Goal: Information Seeking & Learning: Learn about a topic

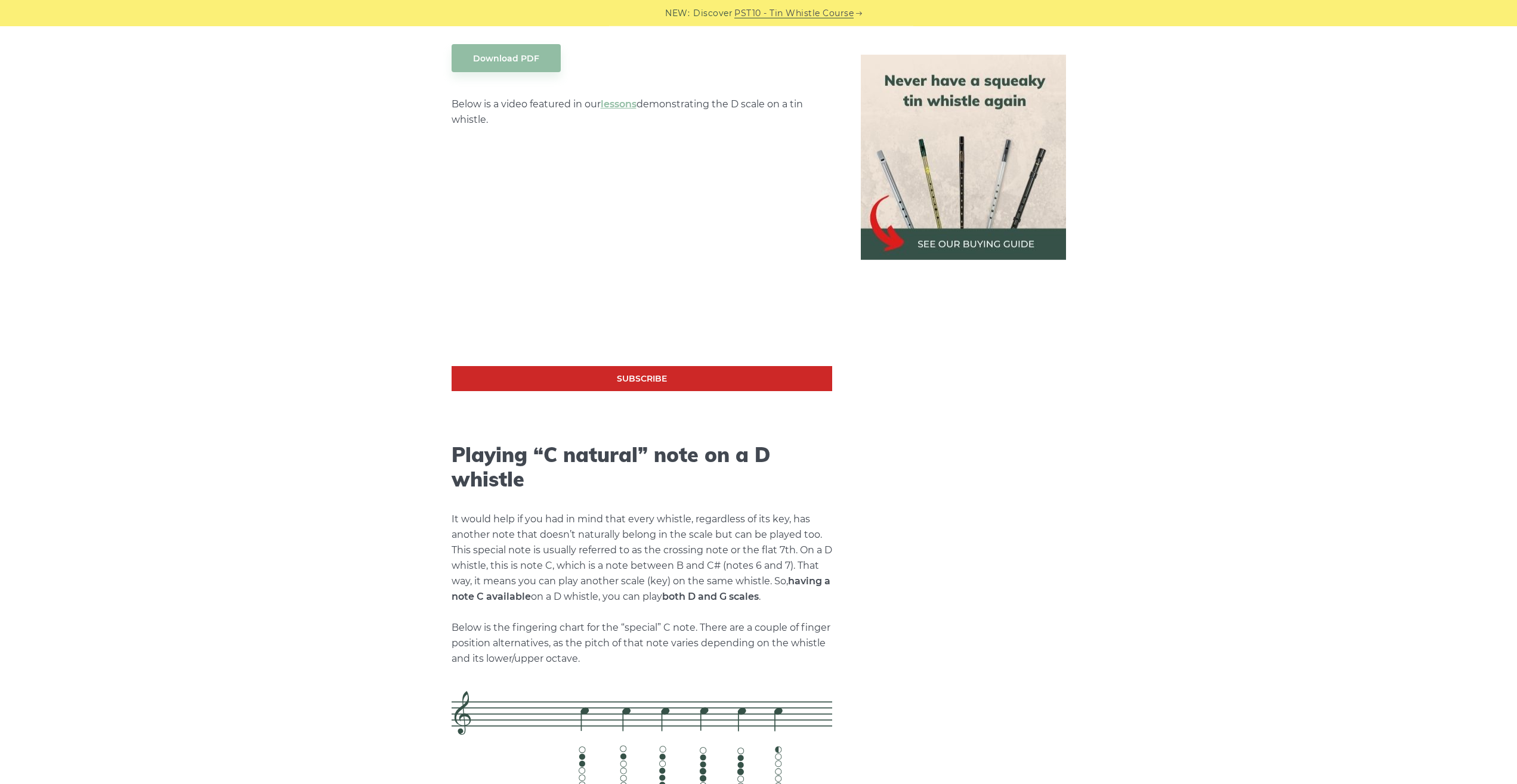
scroll to position [3550, 0]
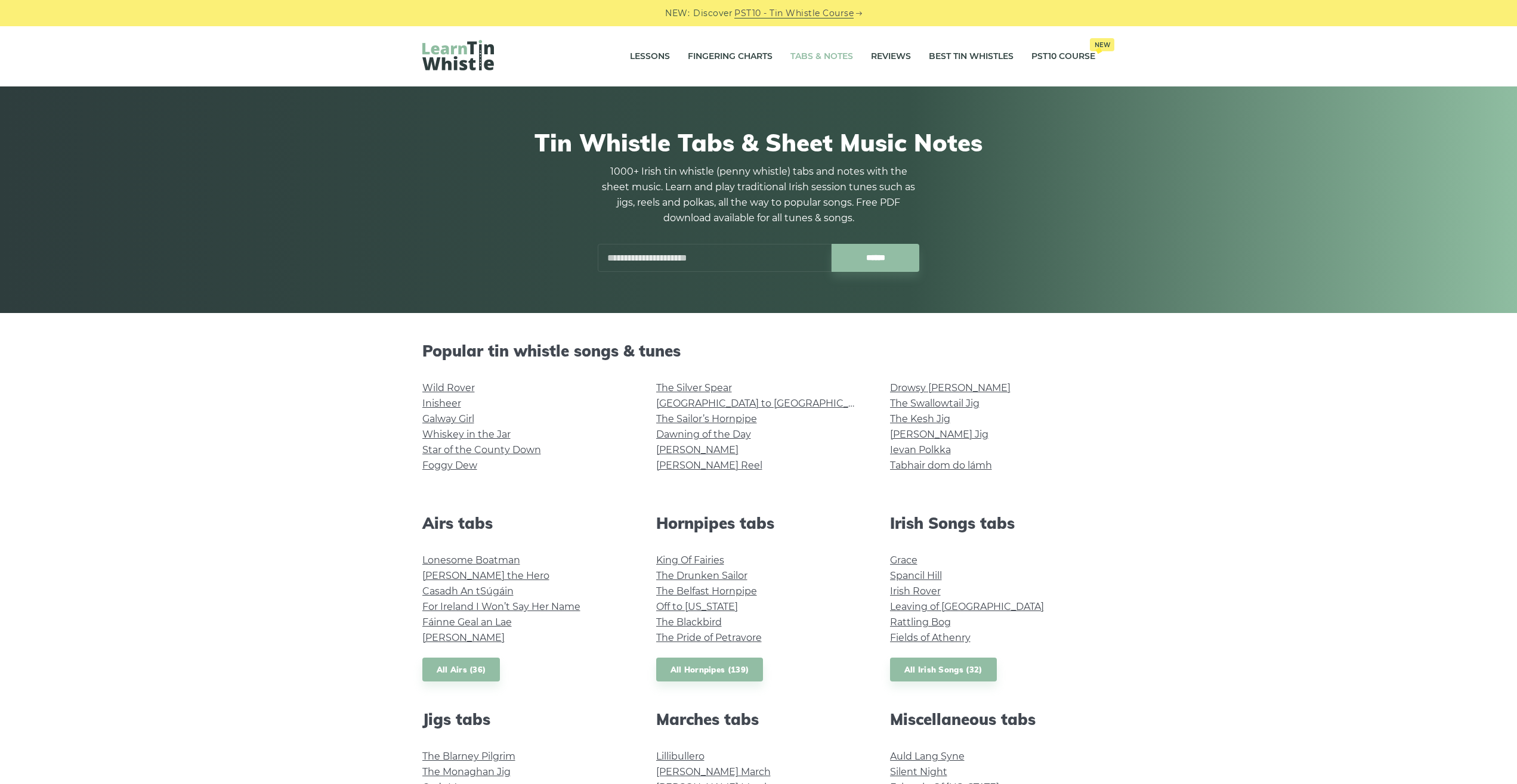
scroll to position [507, 0]
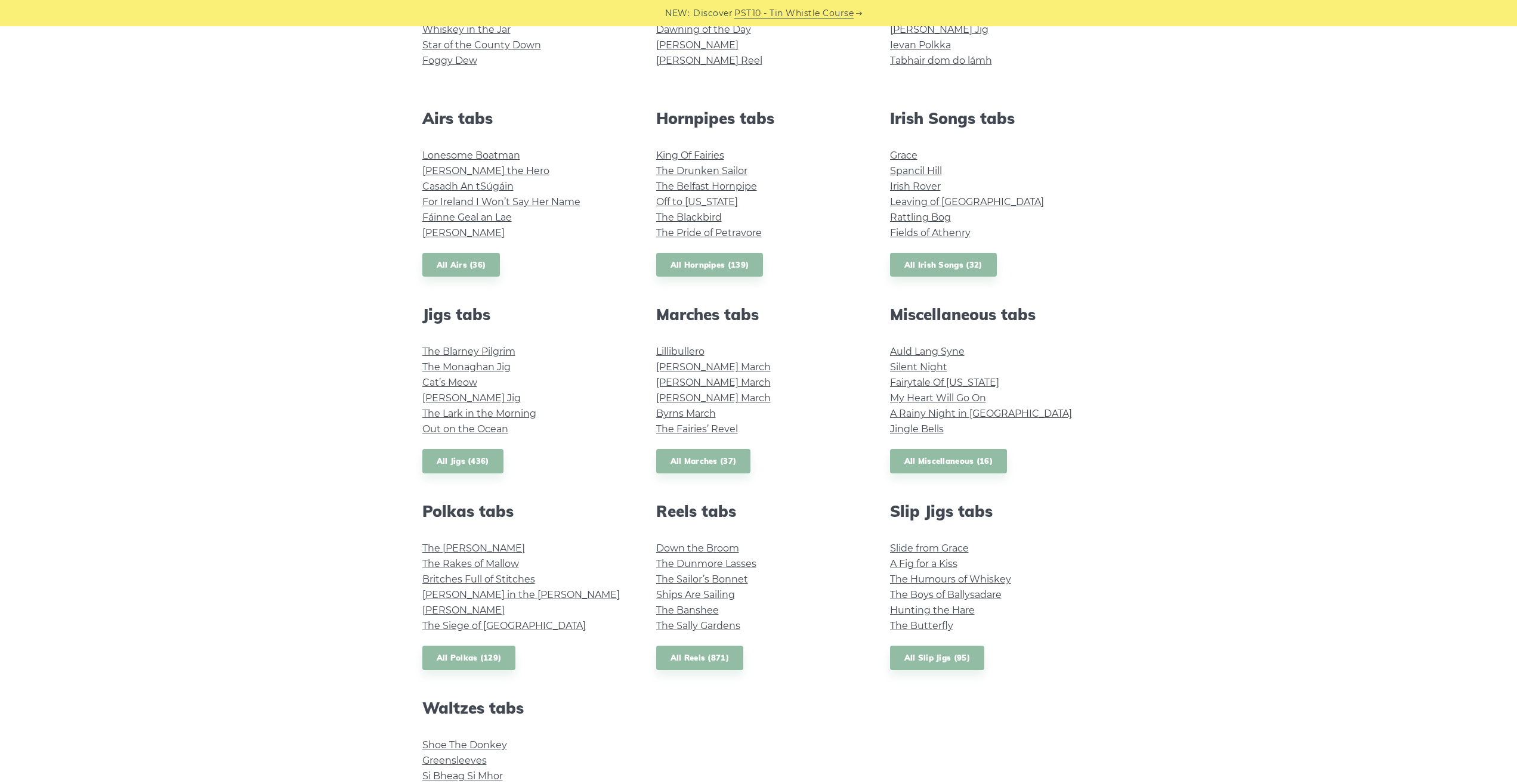
drag, startPoint x: 658, startPoint y: 631, endPoint x: 634, endPoint y: 602, distance: 37.6
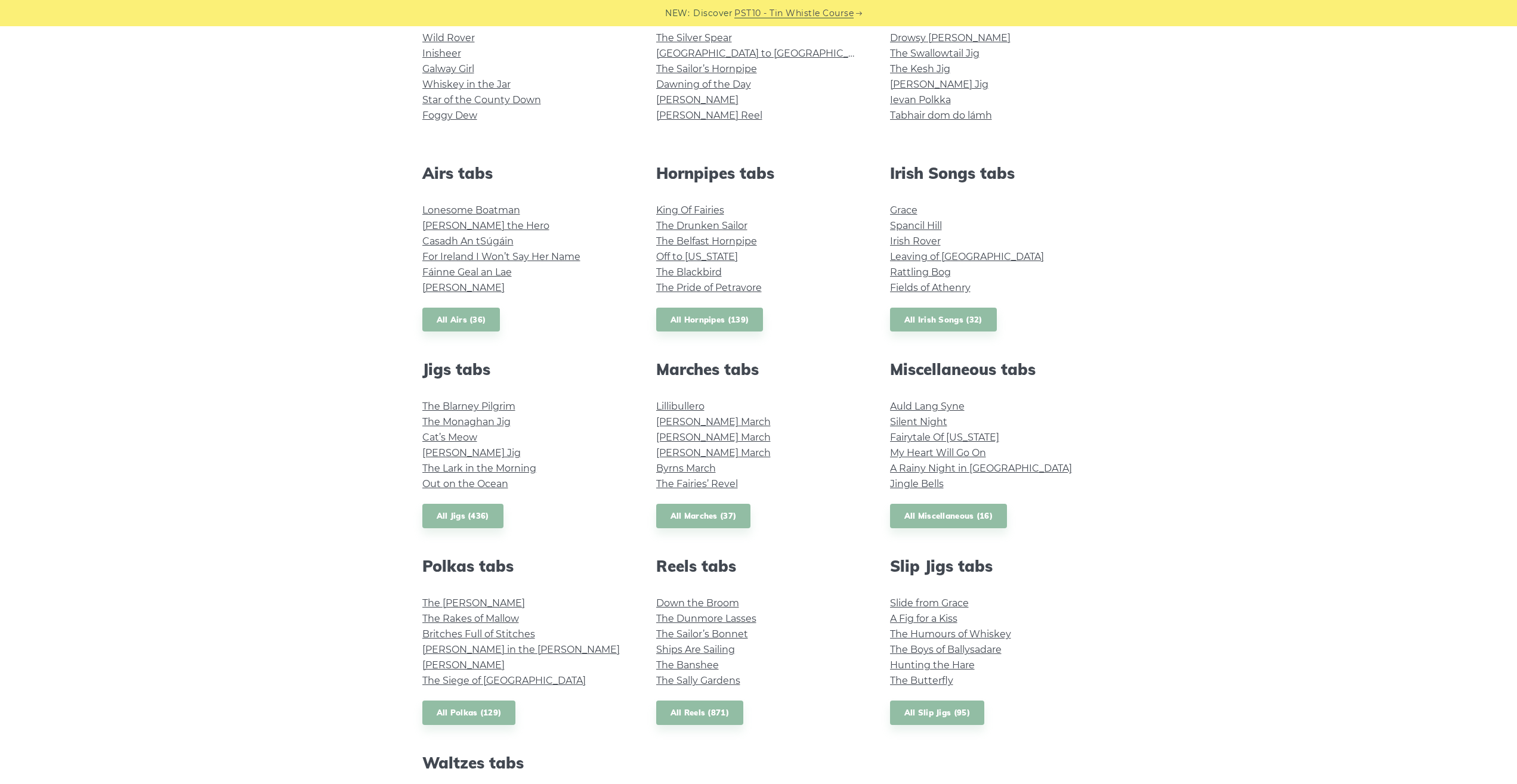
drag, startPoint x: 829, startPoint y: 371, endPoint x: 807, endPoint y: 346, distance: 33.3
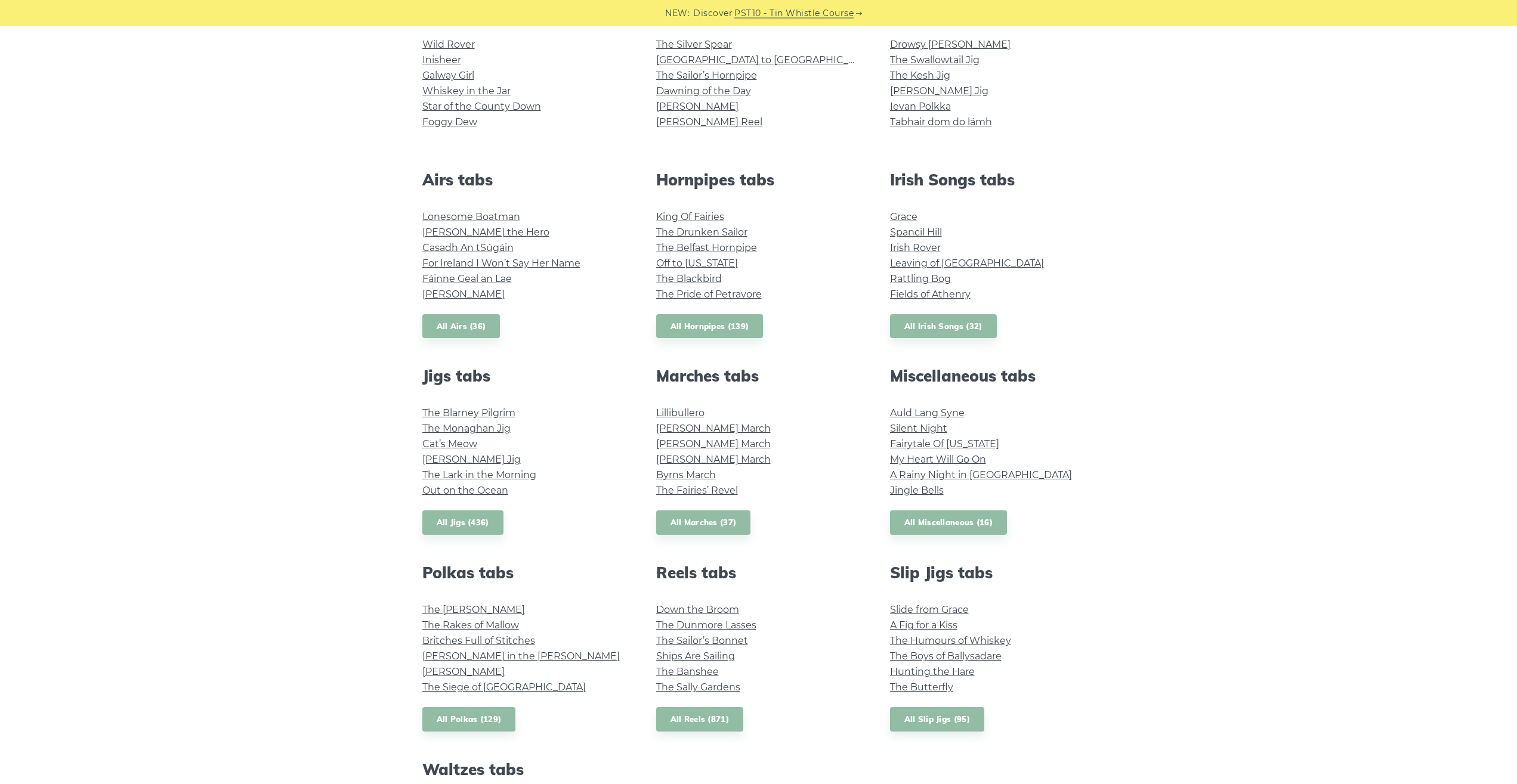
scroll to position [331, 0]
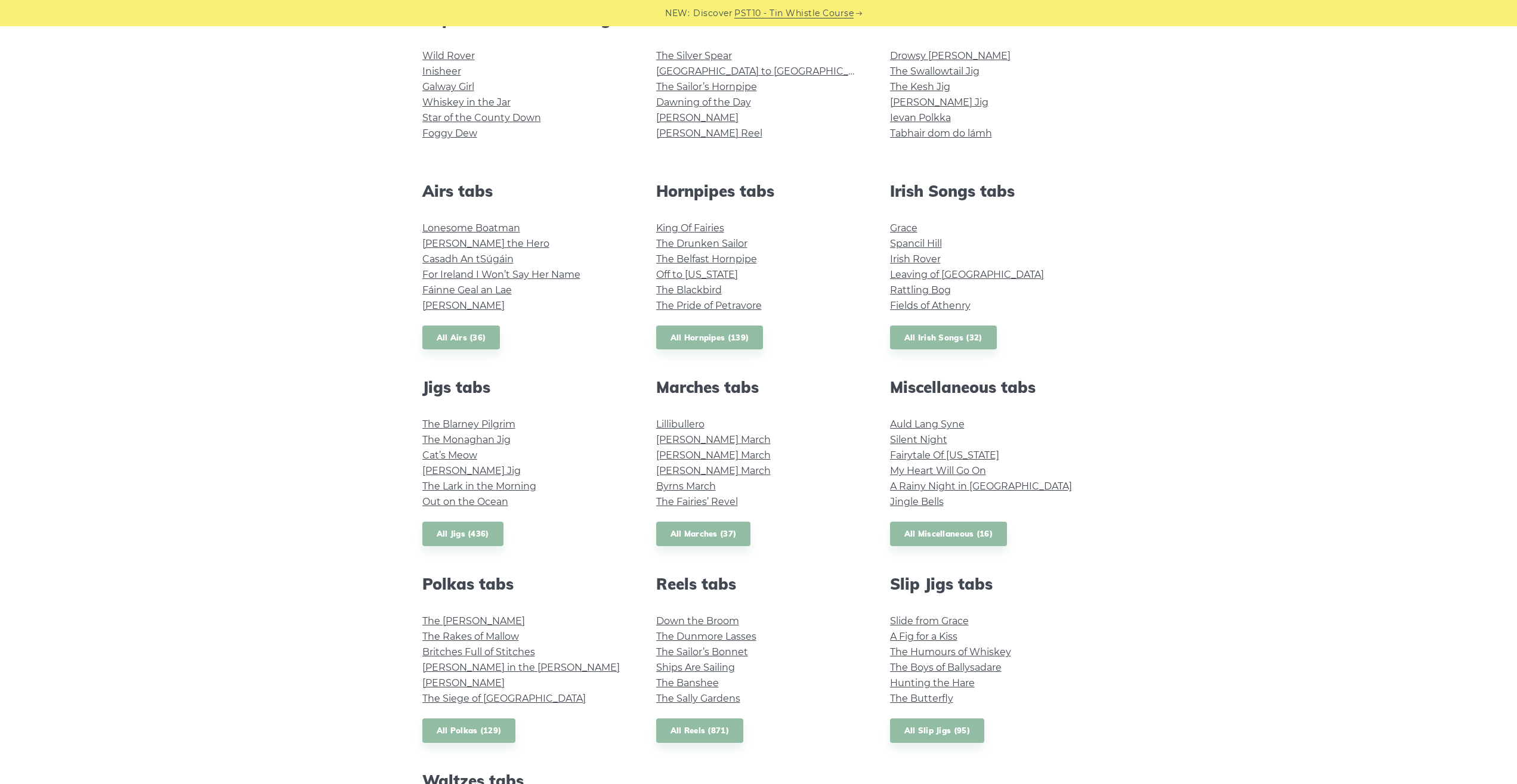
drag, startPoint x: 1149, startPoint y: 462, endPoint x: 1114, endPoint y: 418, distance: 56.2
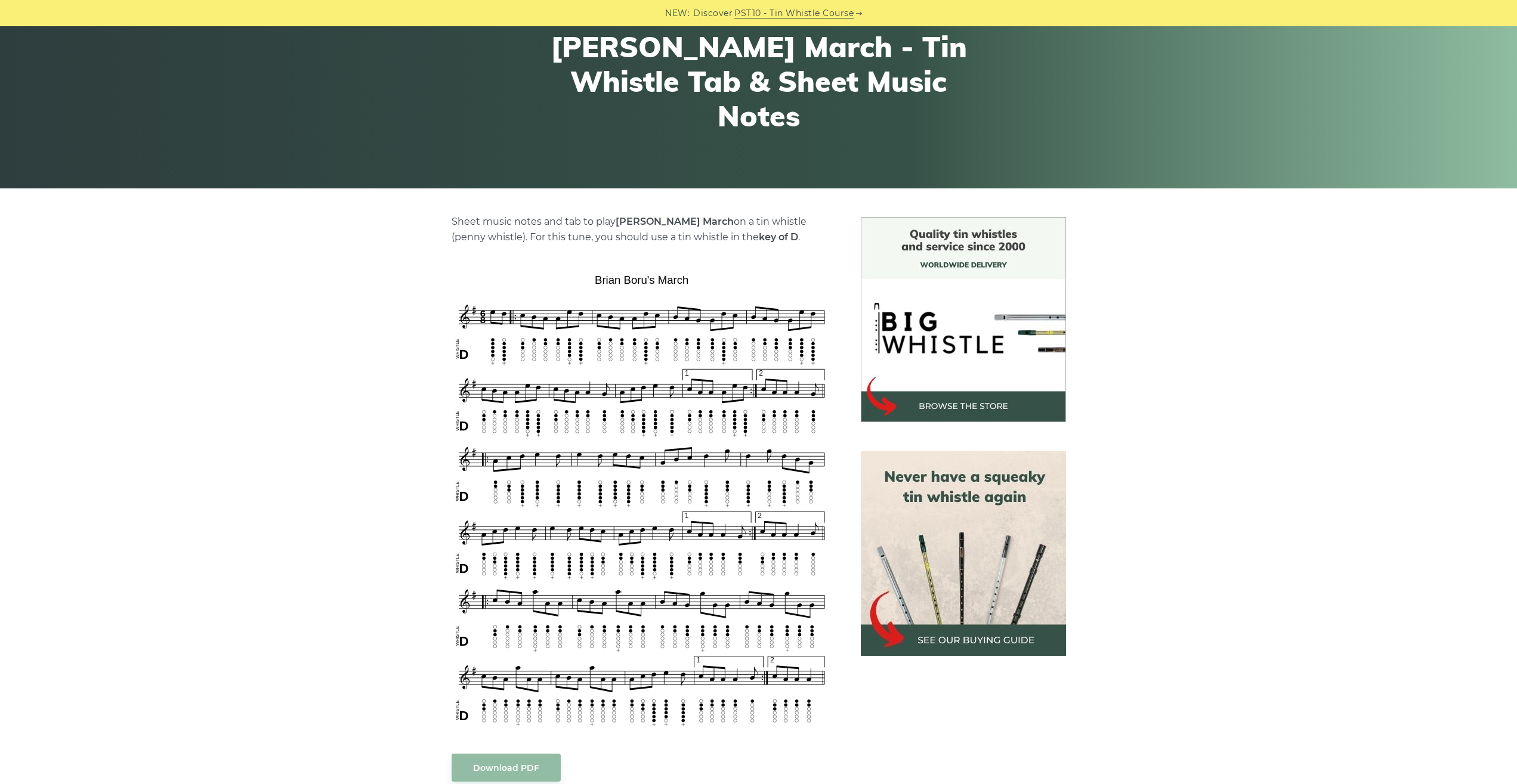
drag, startPoint x: 152, startPoint y: 413, endPoint x: 223, endPoint y: 475, distance: 94.3
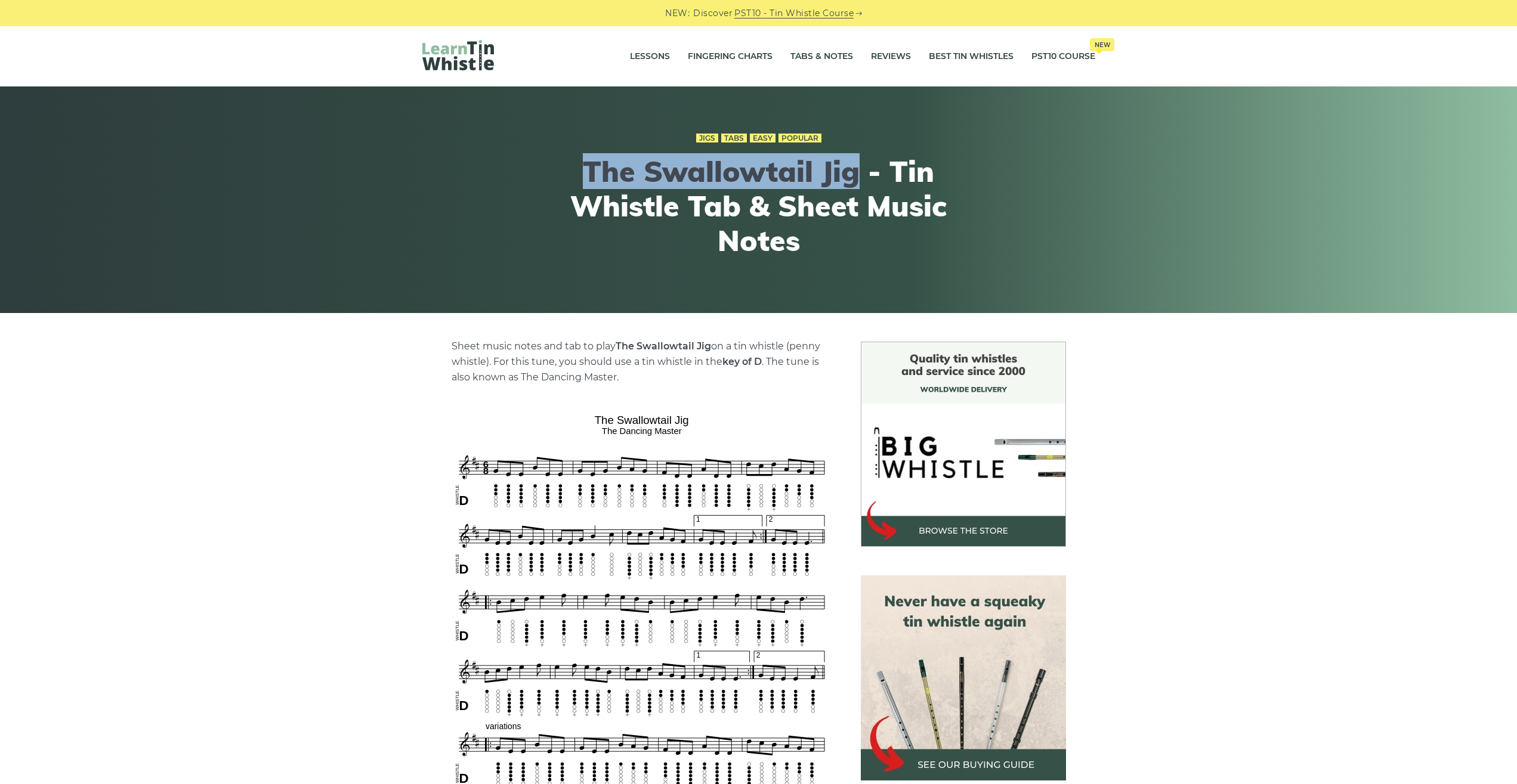
drag, startPoint x: 578, startPoint y: 168, endPoint x: 851, endPoint y: 176, distance: 273.1
click at [851, 176] on h1 "The Swallowtail Jig - Tin Whistle Tab & Sheet Music Notes" at bounding box center [758, 206] width 439 height 103
